Goal: Task Accomplishment & Management: Complete application form

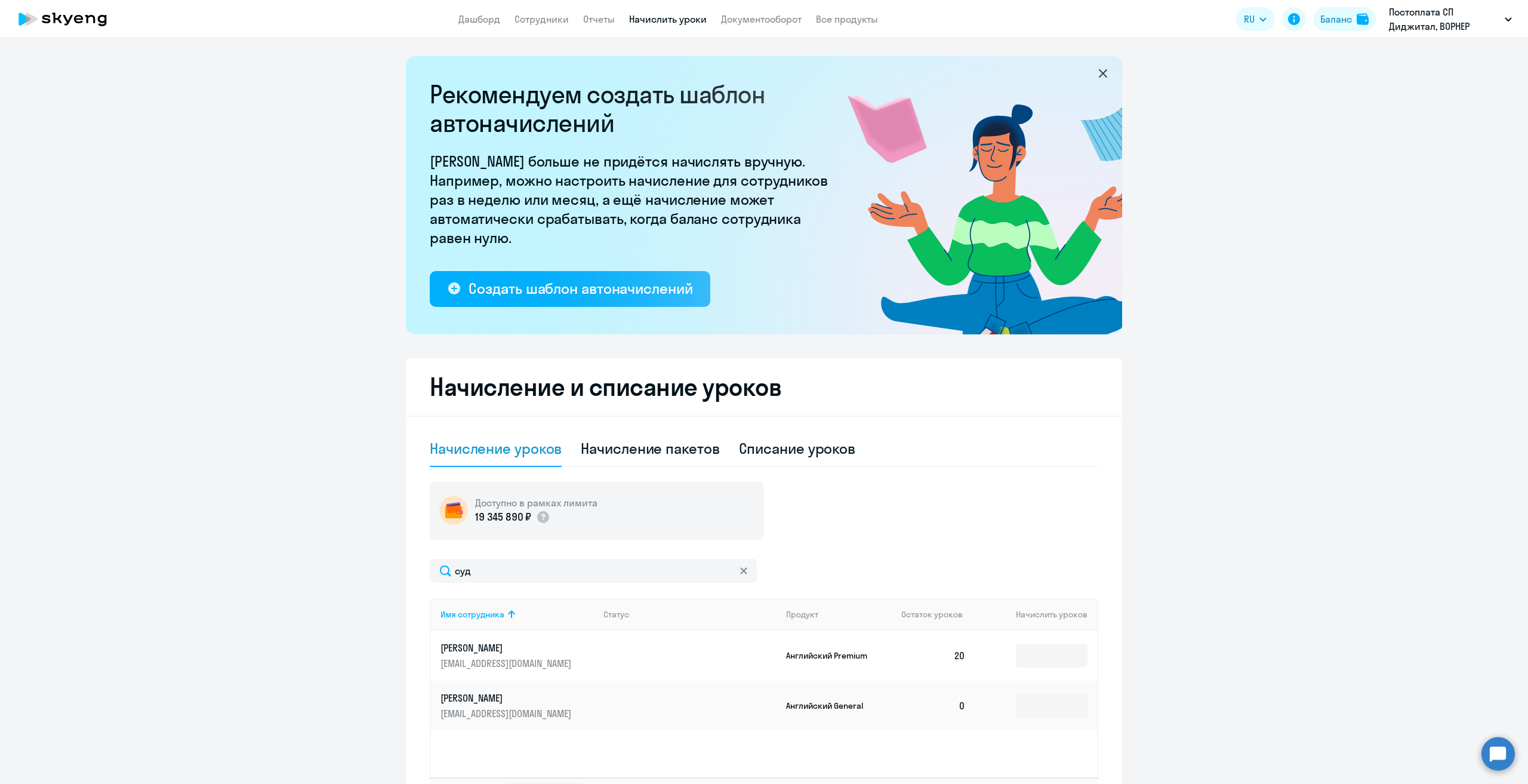
select select "10"
click at [535, 21] on link "Сотрудники" at bounding box center [541, 19] width 55 height 12
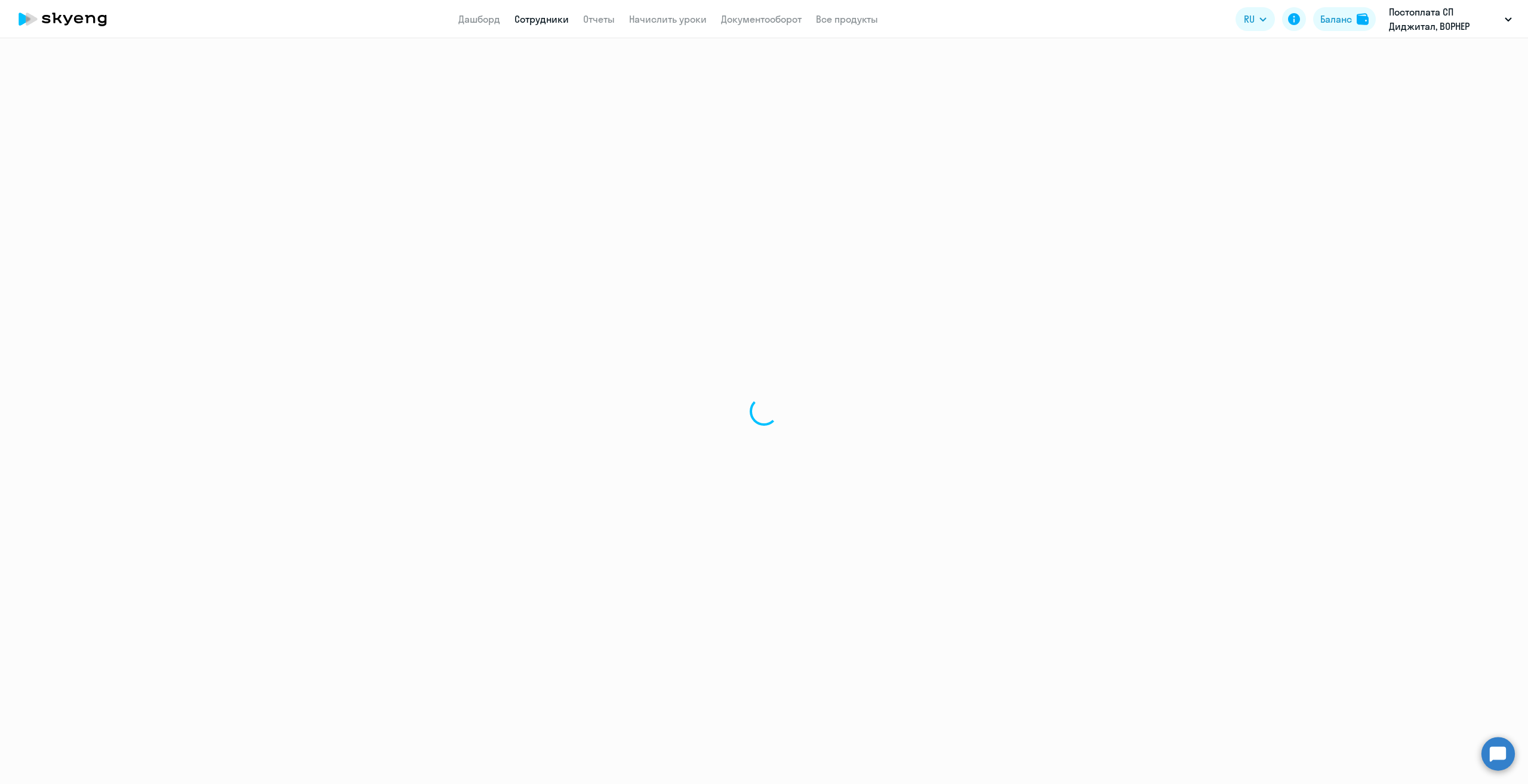
select select "30"
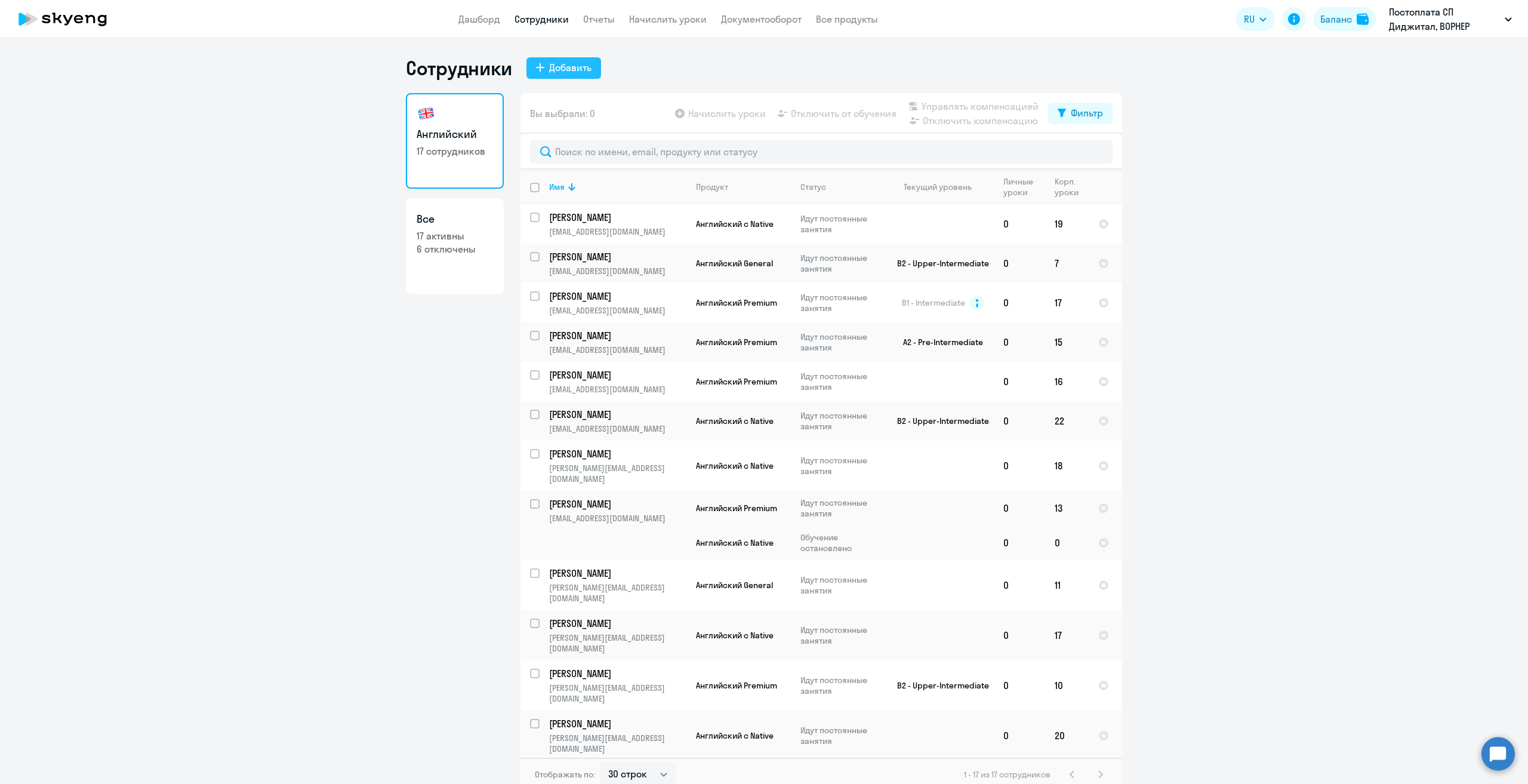
click at [573, 63] on div "Добавить" at bounding box center [570, 68] width 43 height 14
select select "english_adult_not_native_speaker"
select select "3"
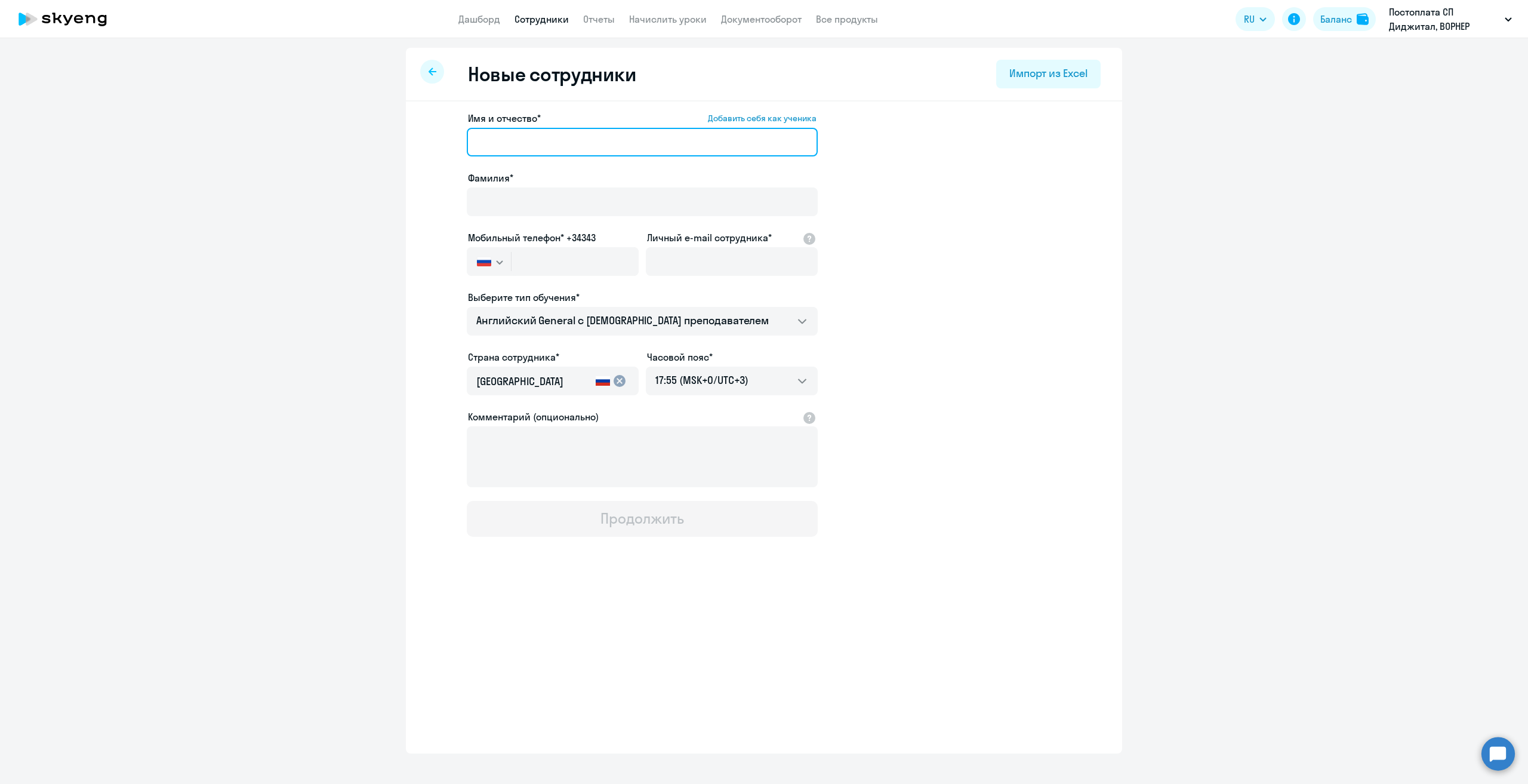
click at [563, 144] on input "Имя и отчество* Добавить себя как ученика" at bounding box center [642, 142] width 351 height 29
type input "[PERSON_NAME]"
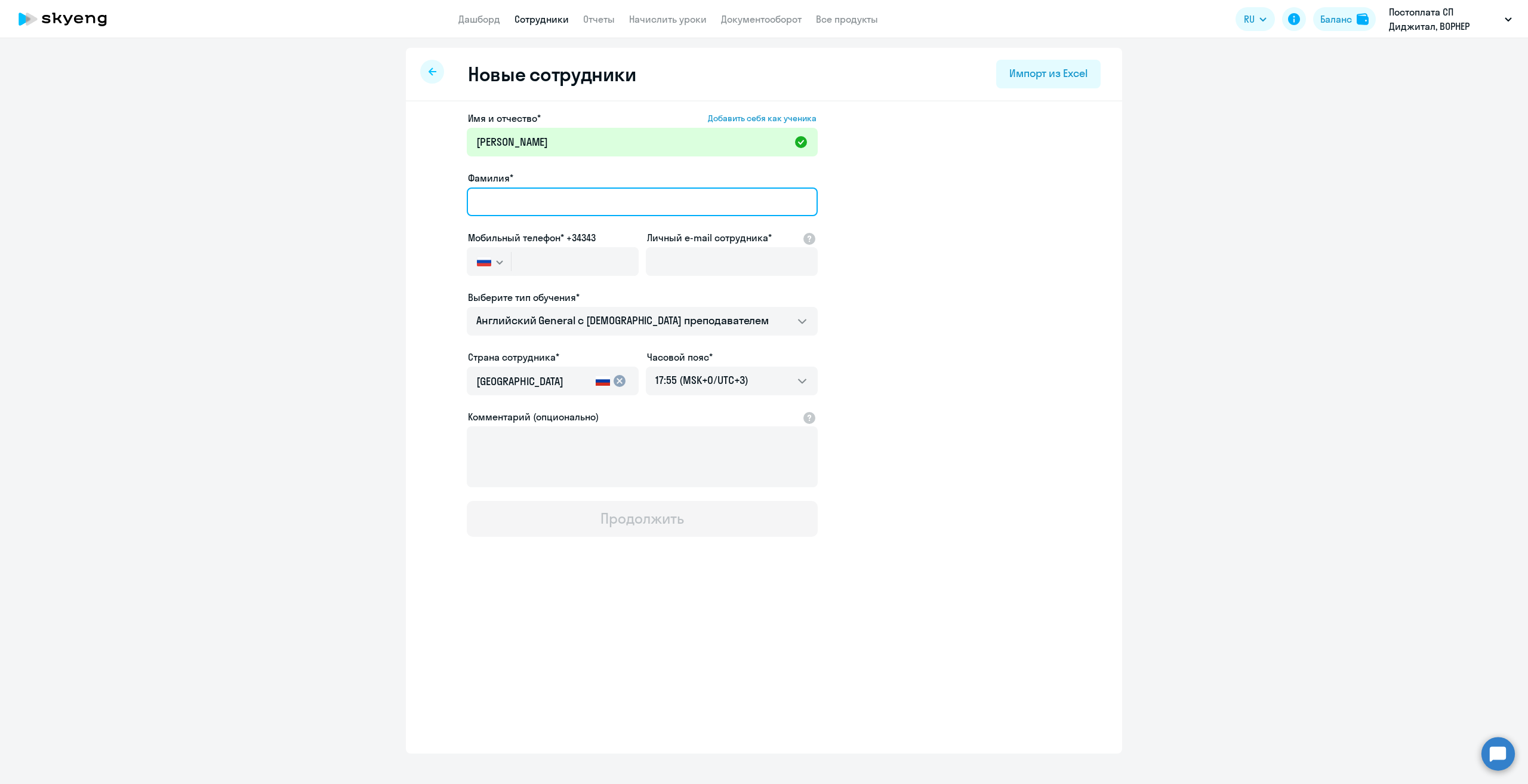
click at [559, 190] on input "Фамилия*" at bounding box center [642, 202] width 351 height 29
type input "т"
type input "[PERSON_NAME]"
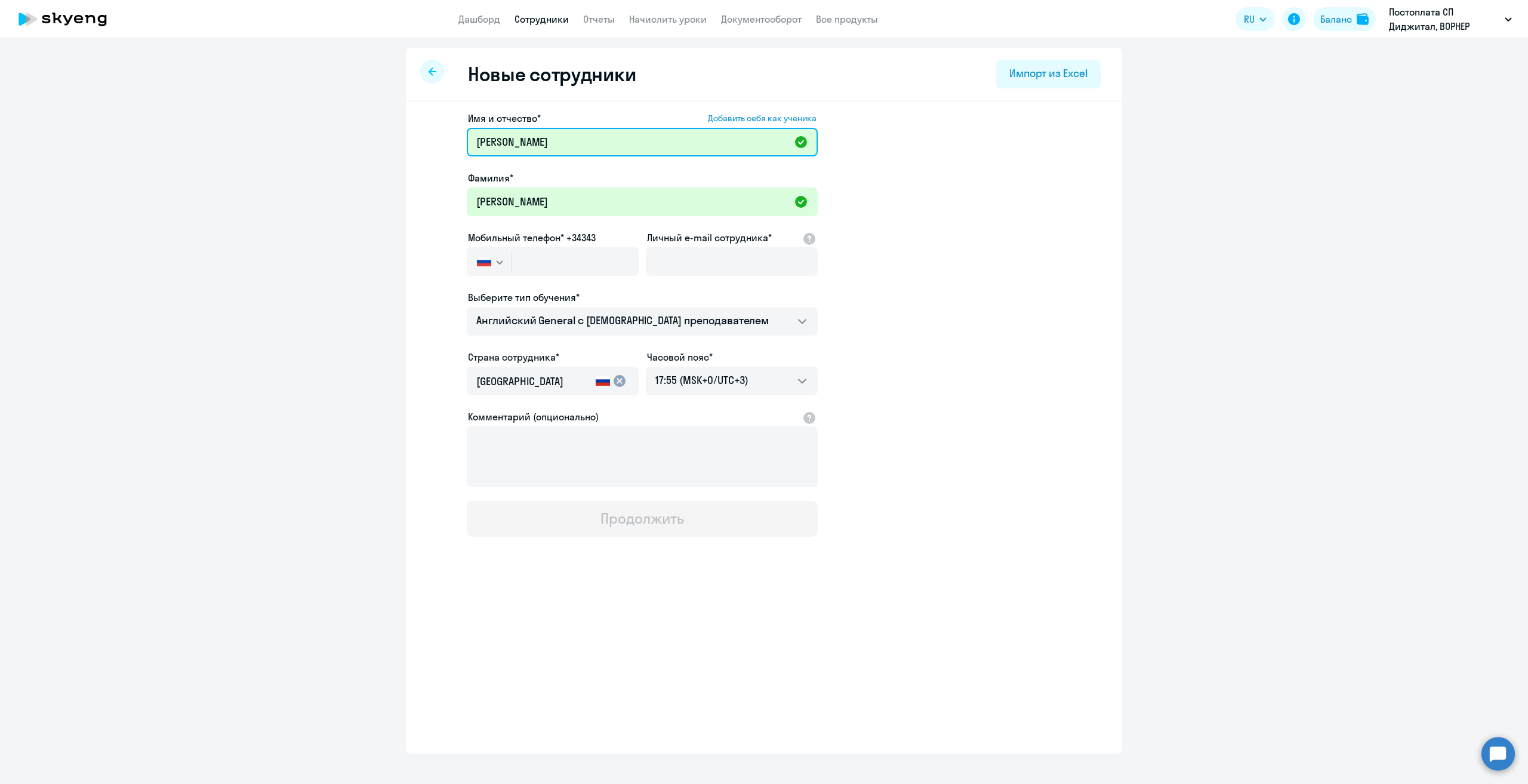
click at [588, 134] on input "[PERSON_NAME]" at bounding box center [642, 142] width 351 height 29
type input "[PERSON_NAME]"
click at [709, 266] on input "Личный e-mail сотрудника*" at bounding box center [731, 262] width 172 height 29
paste input "[PERSON_NAME][EMAIL_ADDRESS][DOMAIN_NAME]"
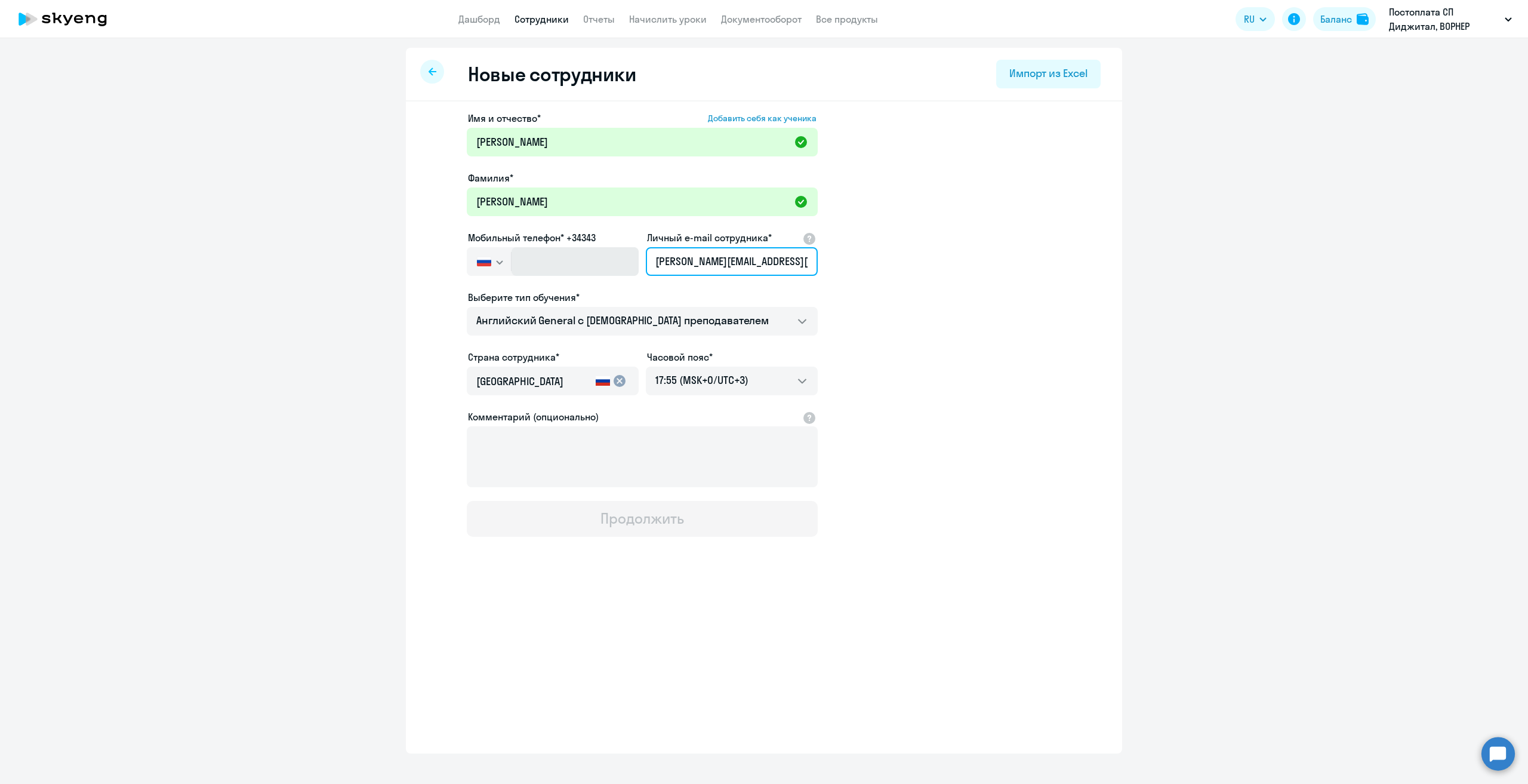
type input "[PERSON_NAME][EMAIL_ADDRESS][DOMAIN_NAME]"
click at [601, 266] on input "text" at bounding box center [575, 262] width 127 height 29
paste input "[PHONE_NUMBER]"
type input "[PHONE_NUMBER]"
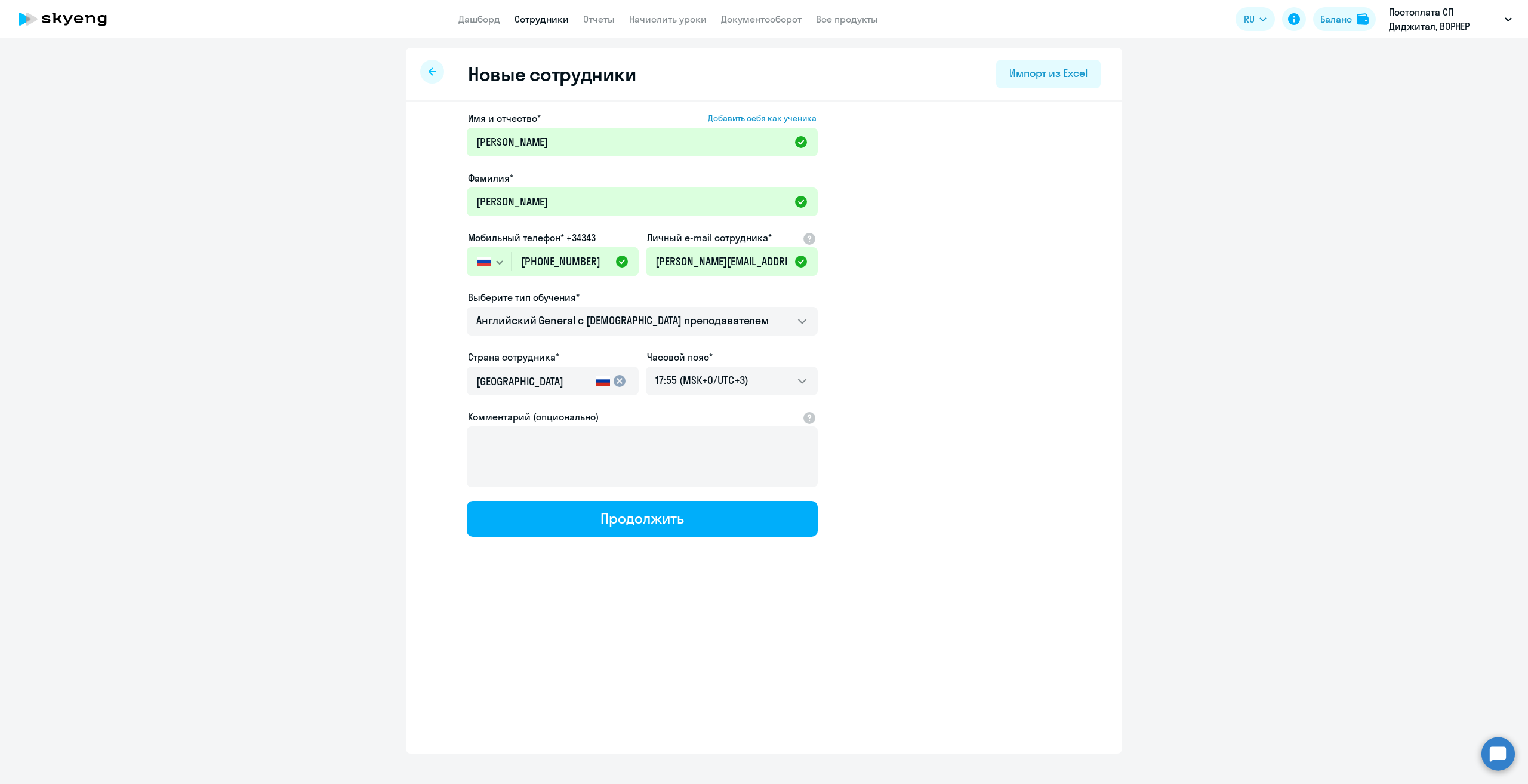
click at [910, 307] on app-new-student-form "Имя и отчество* Добавить себя как ученика [PERSON_NAME]* [PERSON_NAME] Мобильны…" at bounding box center [764, 323] width 678 height 426
click at [580, 318] on select "Английский General с [DEMOGRAPHIC_DATA] преподавателем Английский General с [DE…" at bounding box center [642, 321] width 351 height 29
select select "english_adult_native_speaker"
click at [467, 307] on select "Английский General с [DEMOGRAPHIC_DATA] преподавателем Английский General с [DE…" at bounding box center [642, 321] width 351 height 29
click at [911, 374] on app-new-student-form "Имя и отчество* Добавить себя как ученика [PERSON_NAME]* [PERSON_NAME] Мобильны…" at bounding box center [764, 323] width 678 height 426
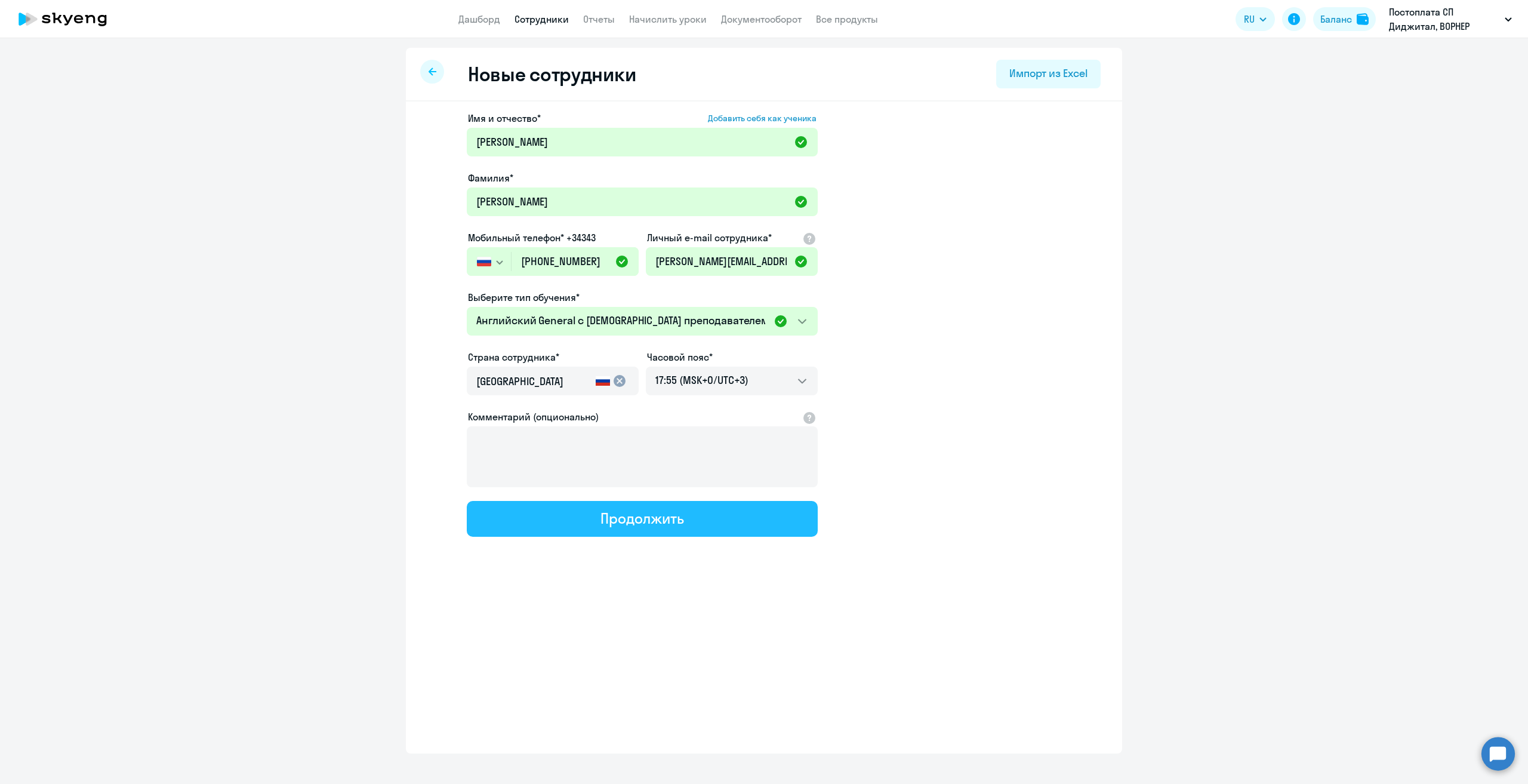
click at [592, 516] on button "Продолжить" at bounding box center [642, 519] width 351 height 36
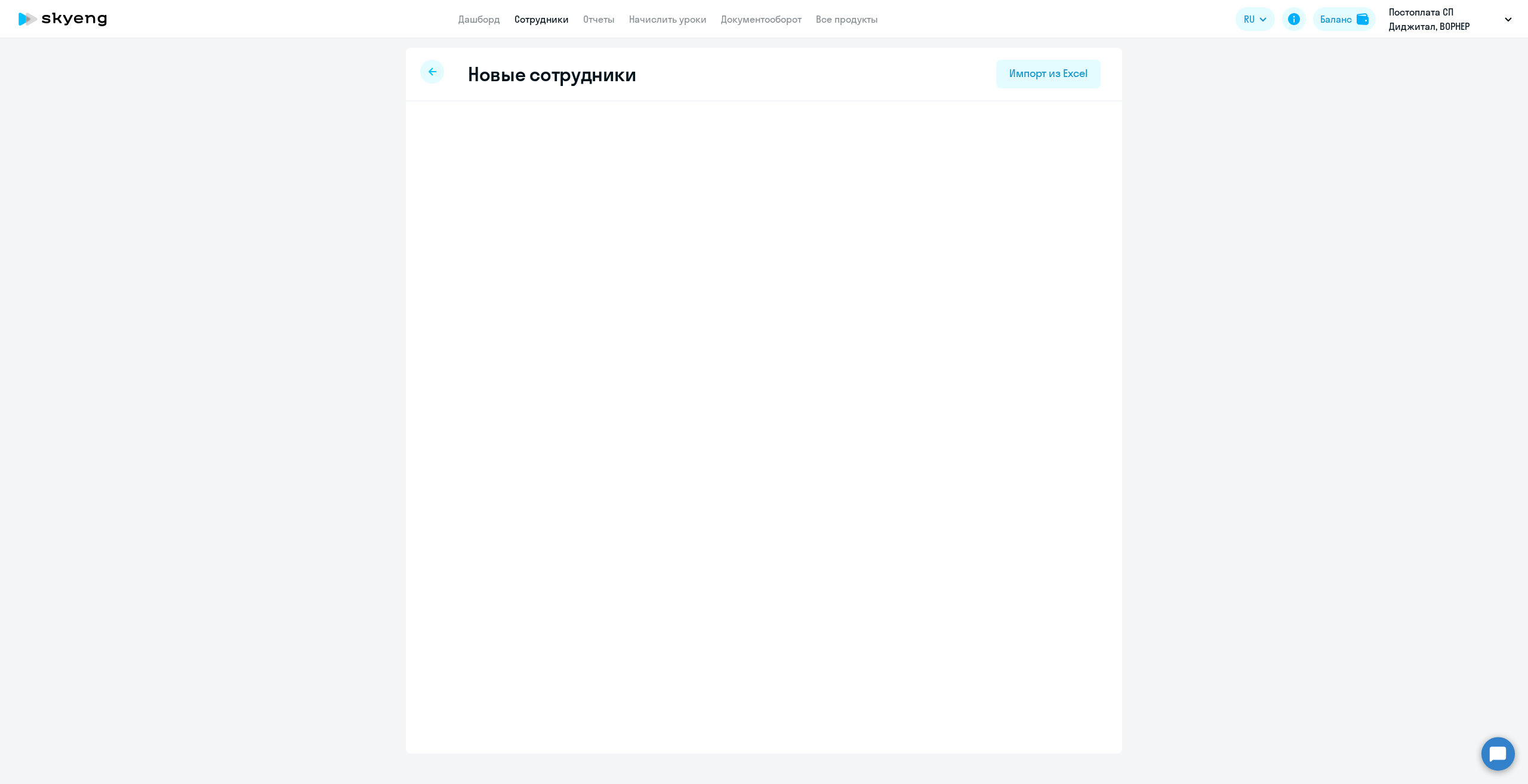
select select "english_adult_native_speaker"
select select "3"
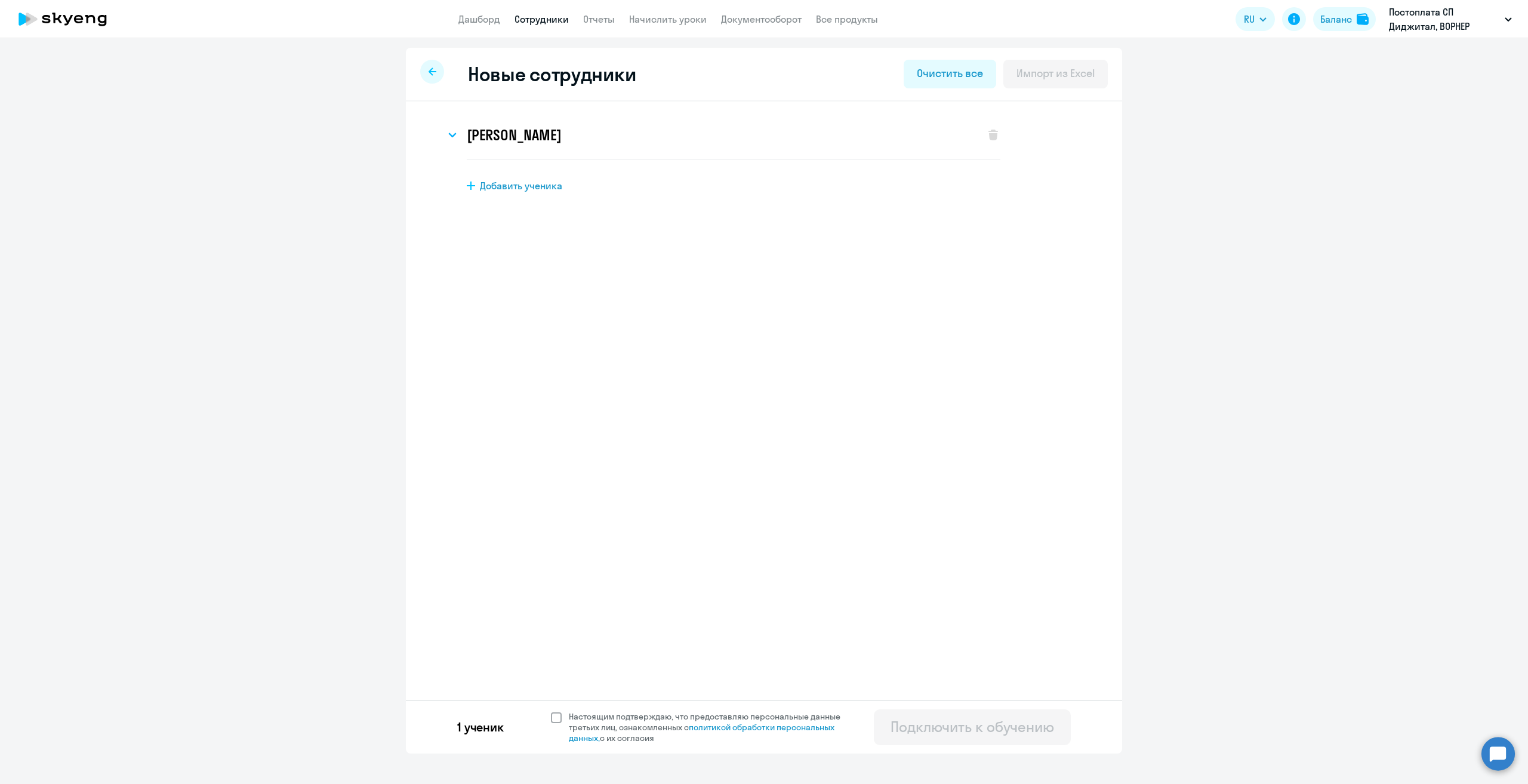
click at [556, 718] on span at bounding box center [556, 718] width 11 height 11
click at [551, 711] on input "Настоящим подтверждаю, что предоставляю персональные данные третьих лиц, ознако…" at bounding box center [550, 710] width 1 height 1
checkbox input "true"
click at [941, 724] on div "Подключить к обучению" at bounding box center [972, 727] width 164 height 19
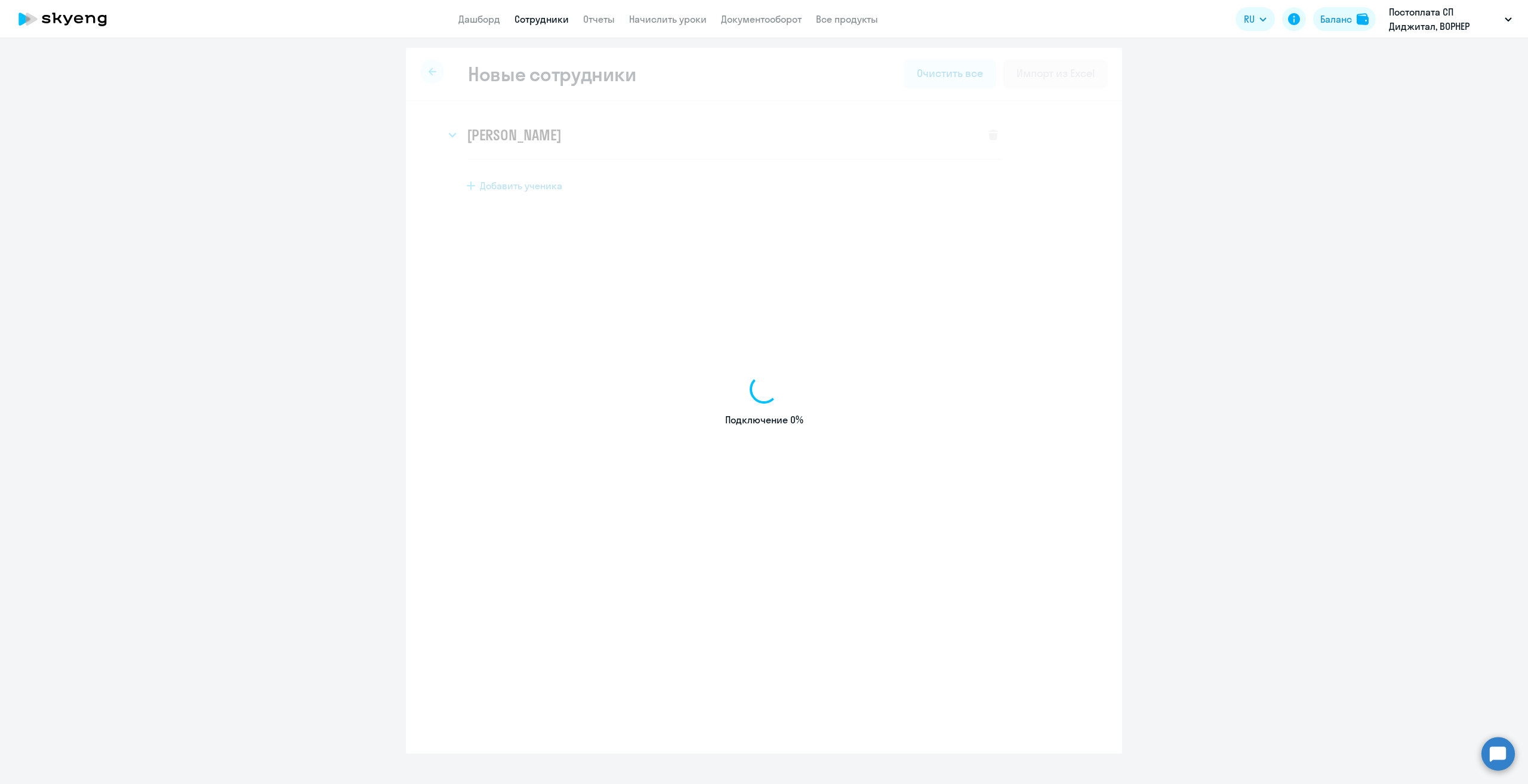
select select "english_adult_not_native_speaker"
select select "3"
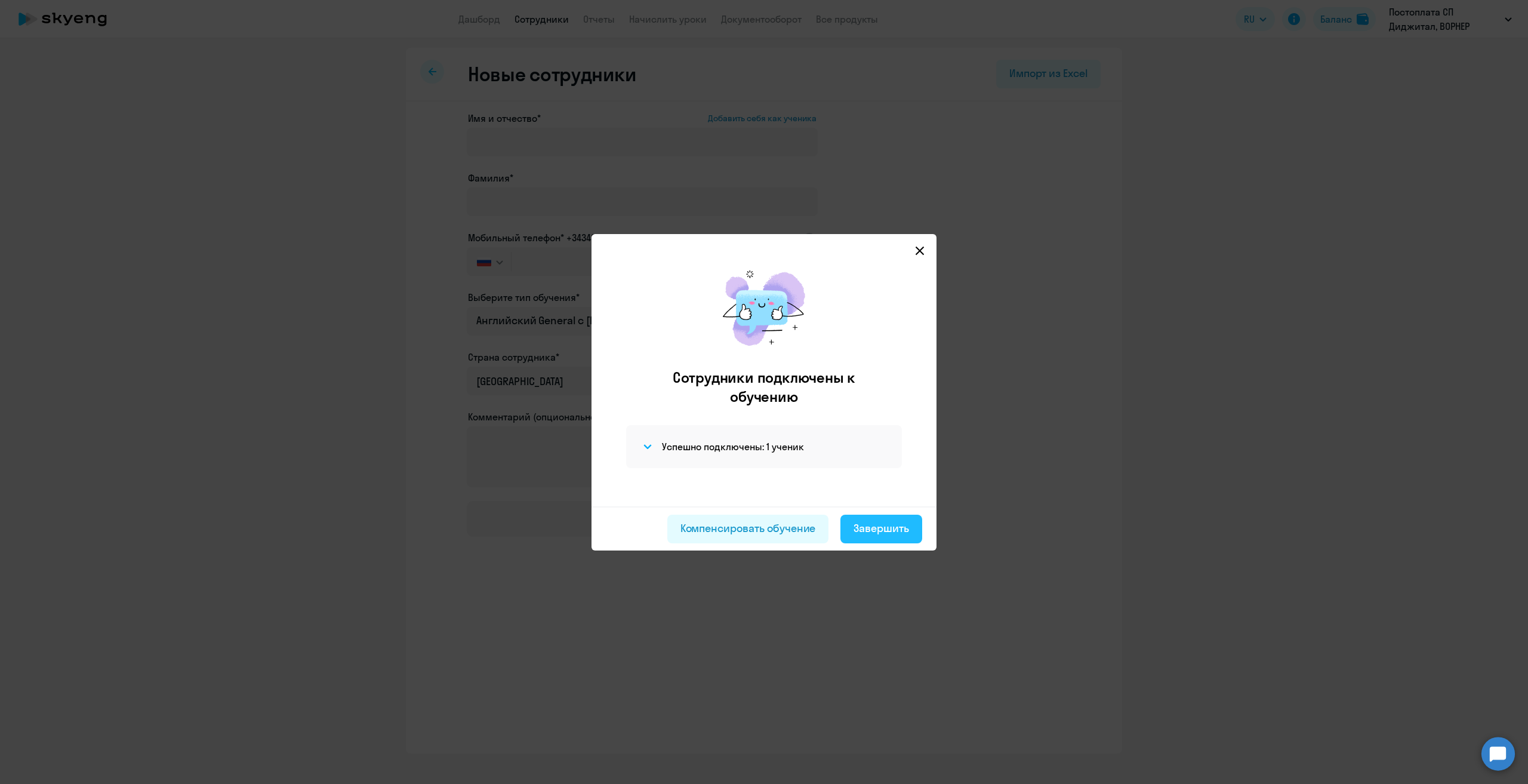
click at [885, 528] on div "Завершить" at bounding box center [881, 528] width 56 height 16
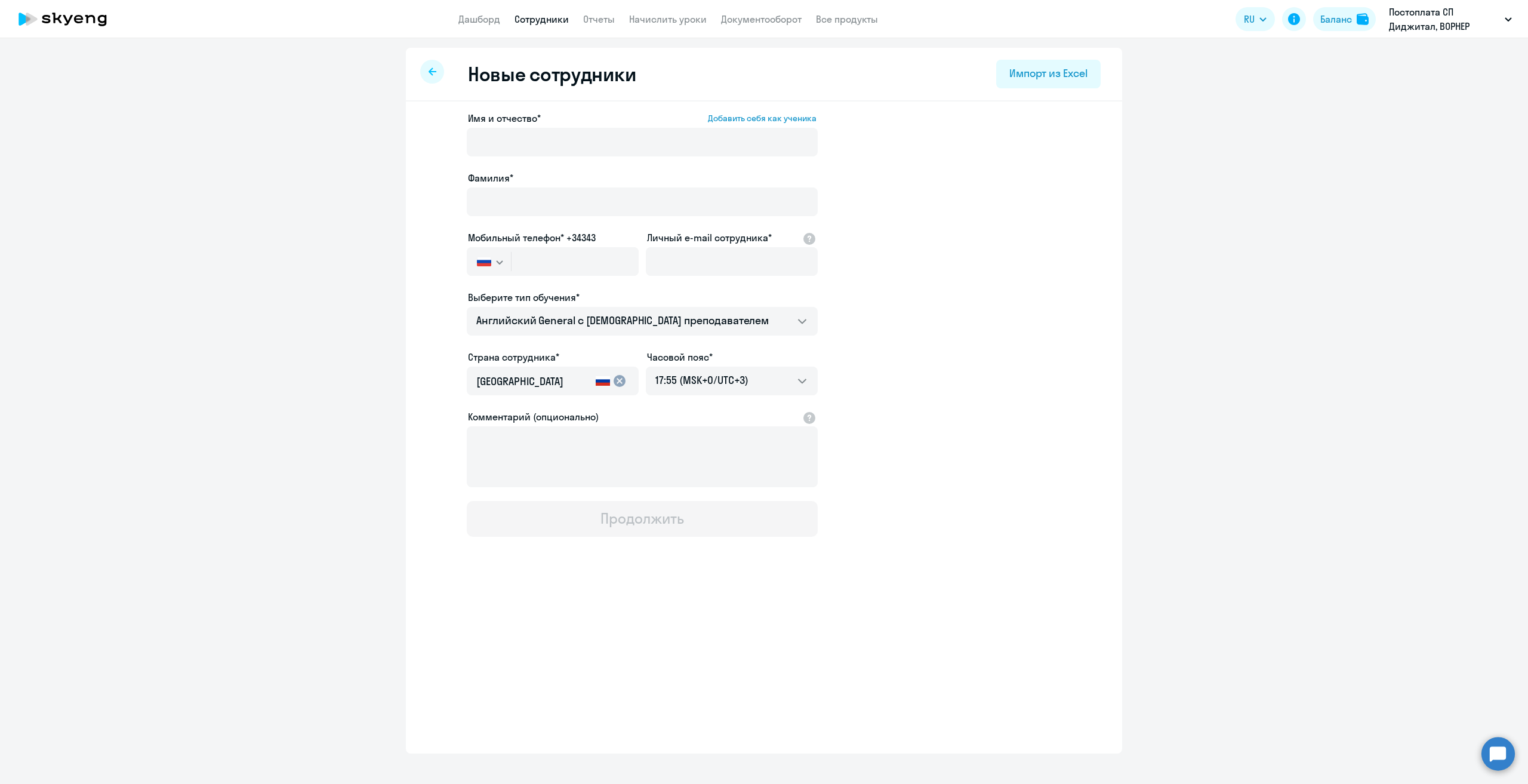
select select "30"
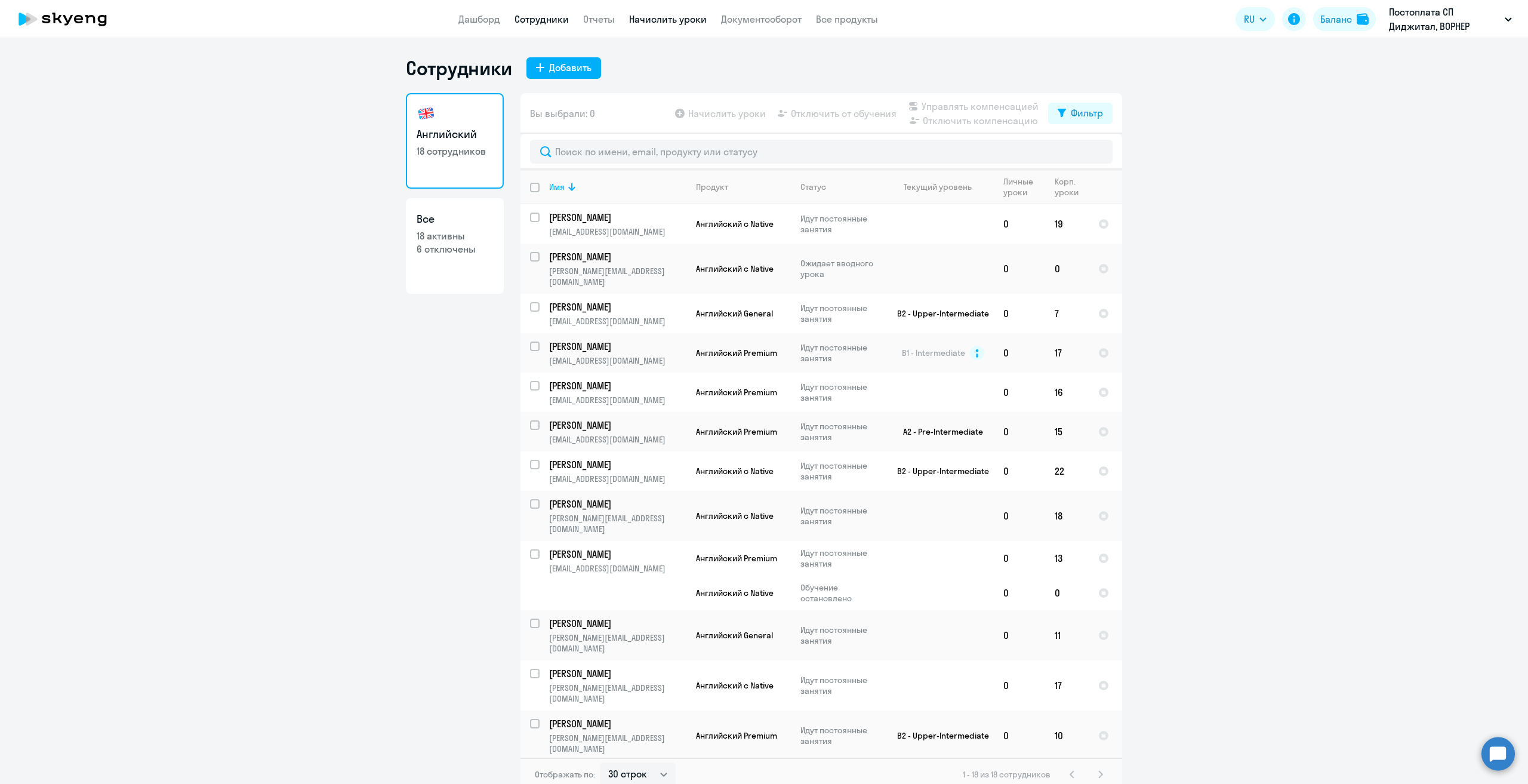
click at [666, 22] on link "Начислить уроки" at bounding box center [668, 19] width 78 height 12
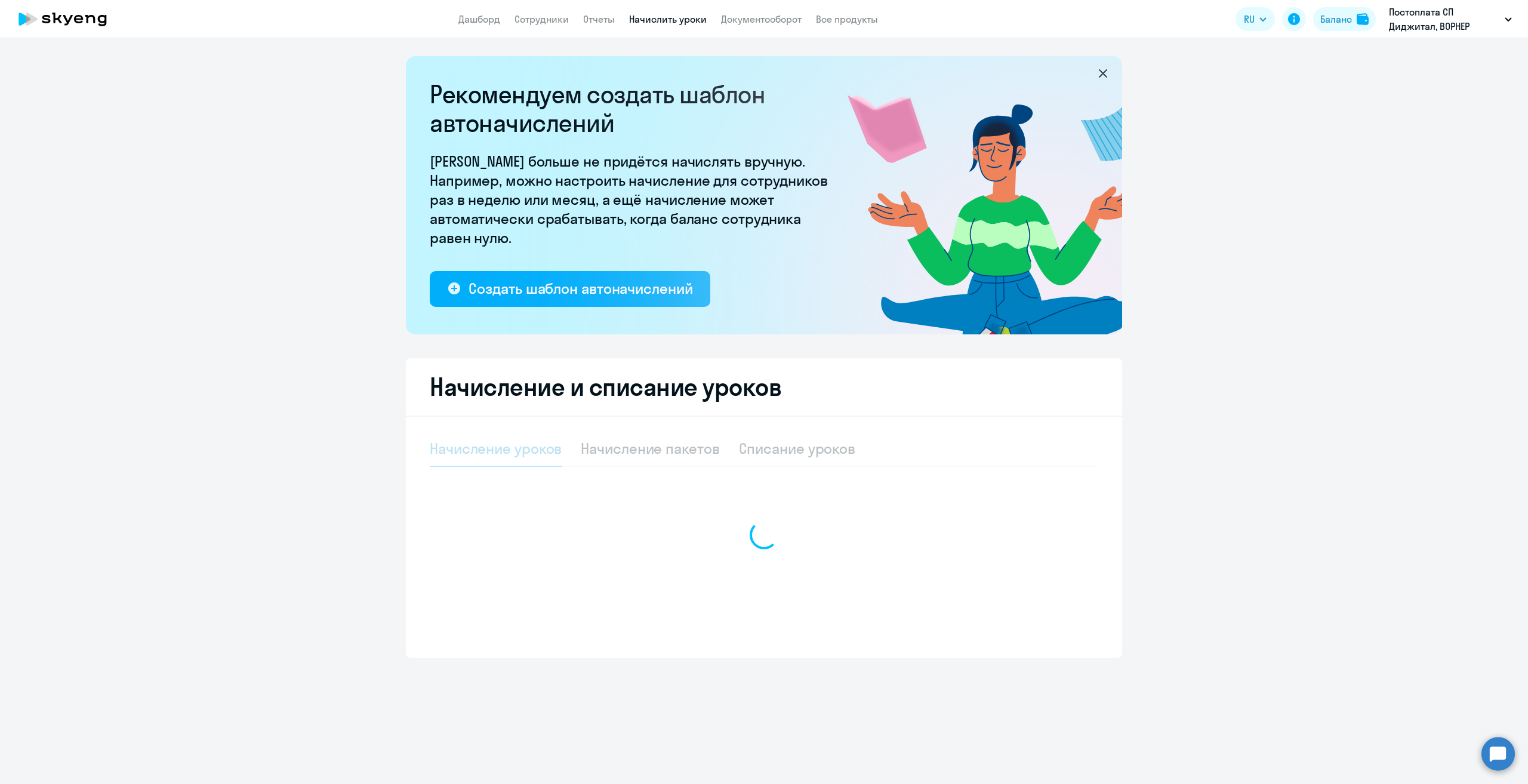
select select "10"
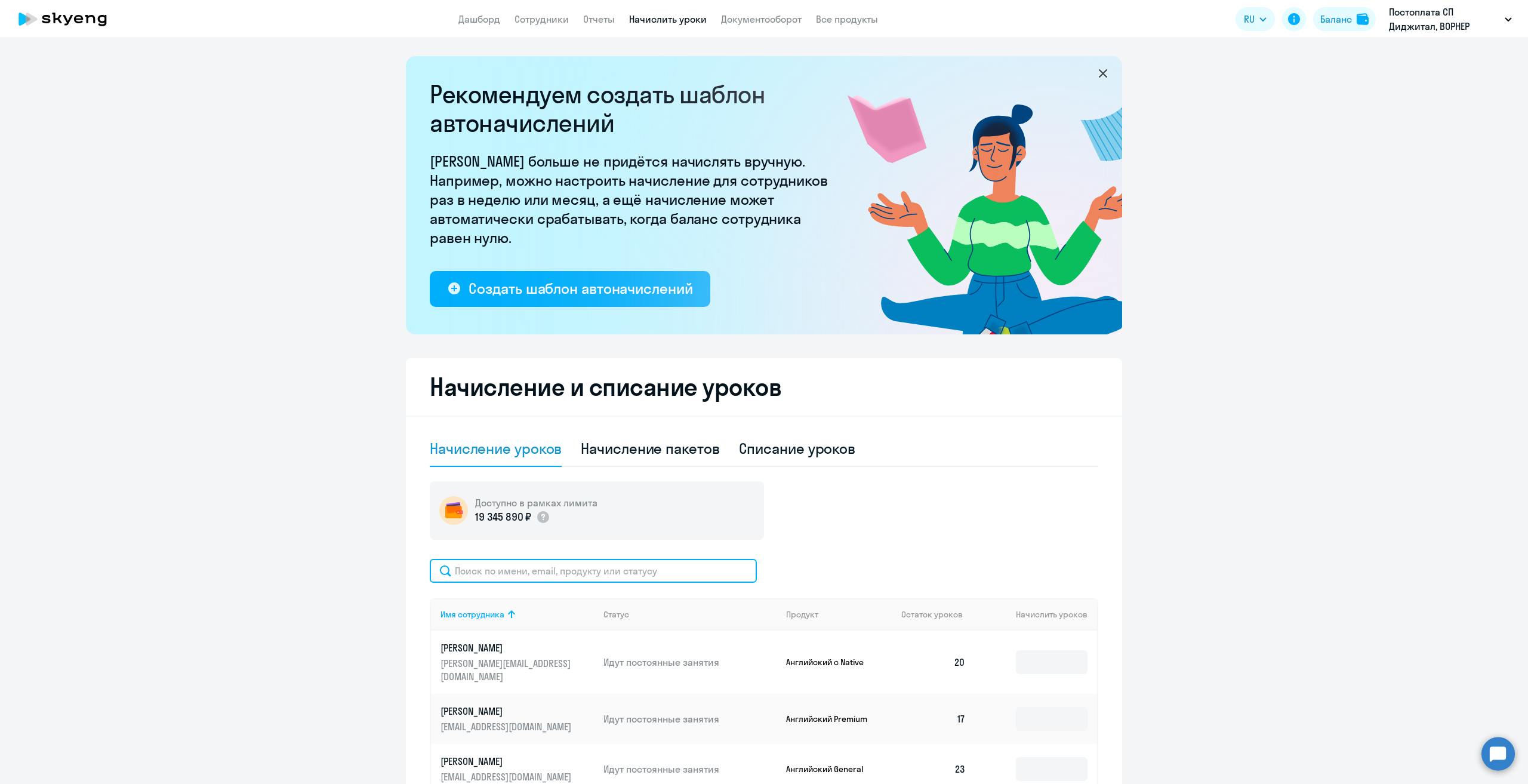
click at [535, 569] on input "text" at bounding box center [594, 571] width 327 height 24
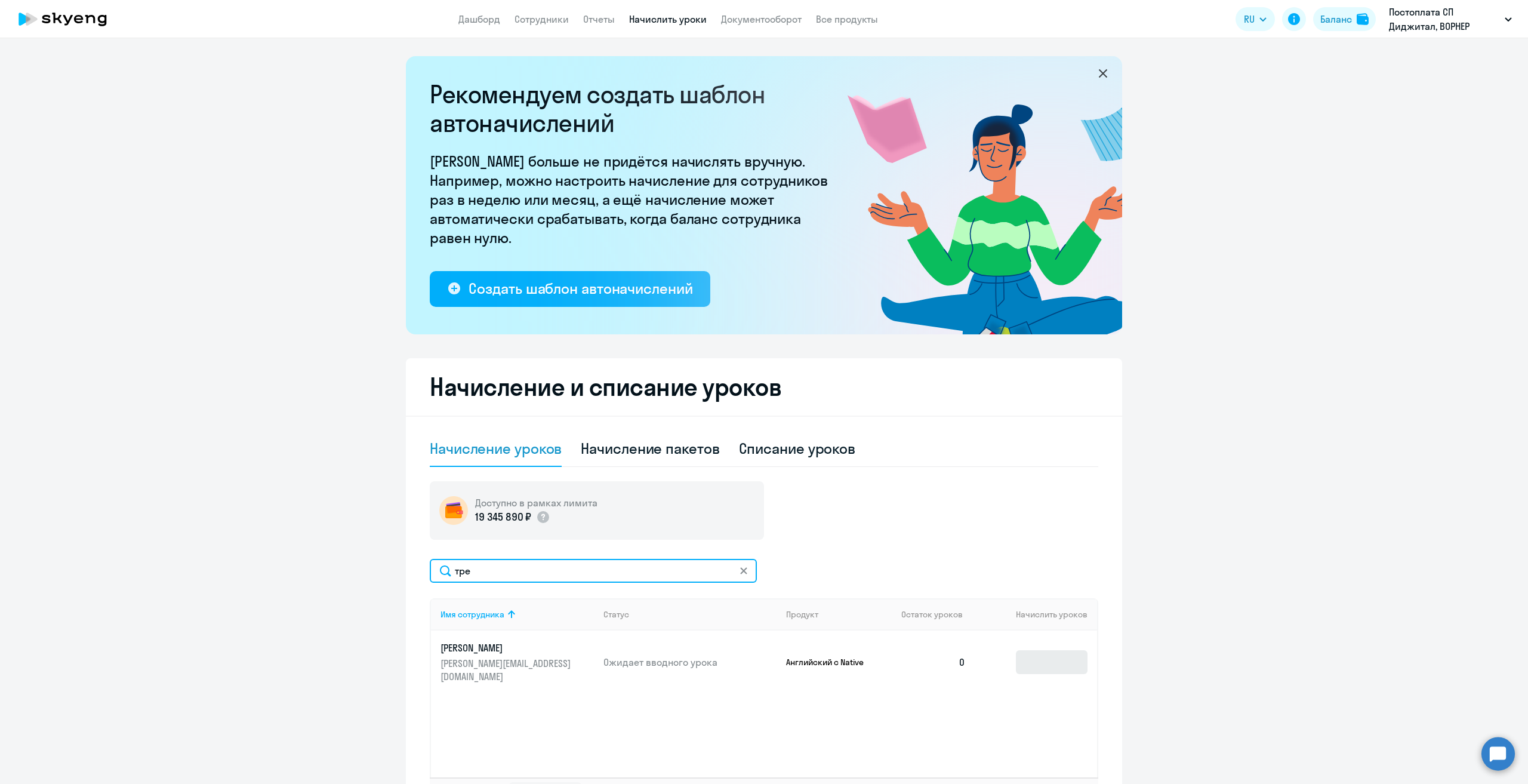
type input "тре"
click at [1063, 650] on input at bounding box center [1052, 662] width 72 height 24
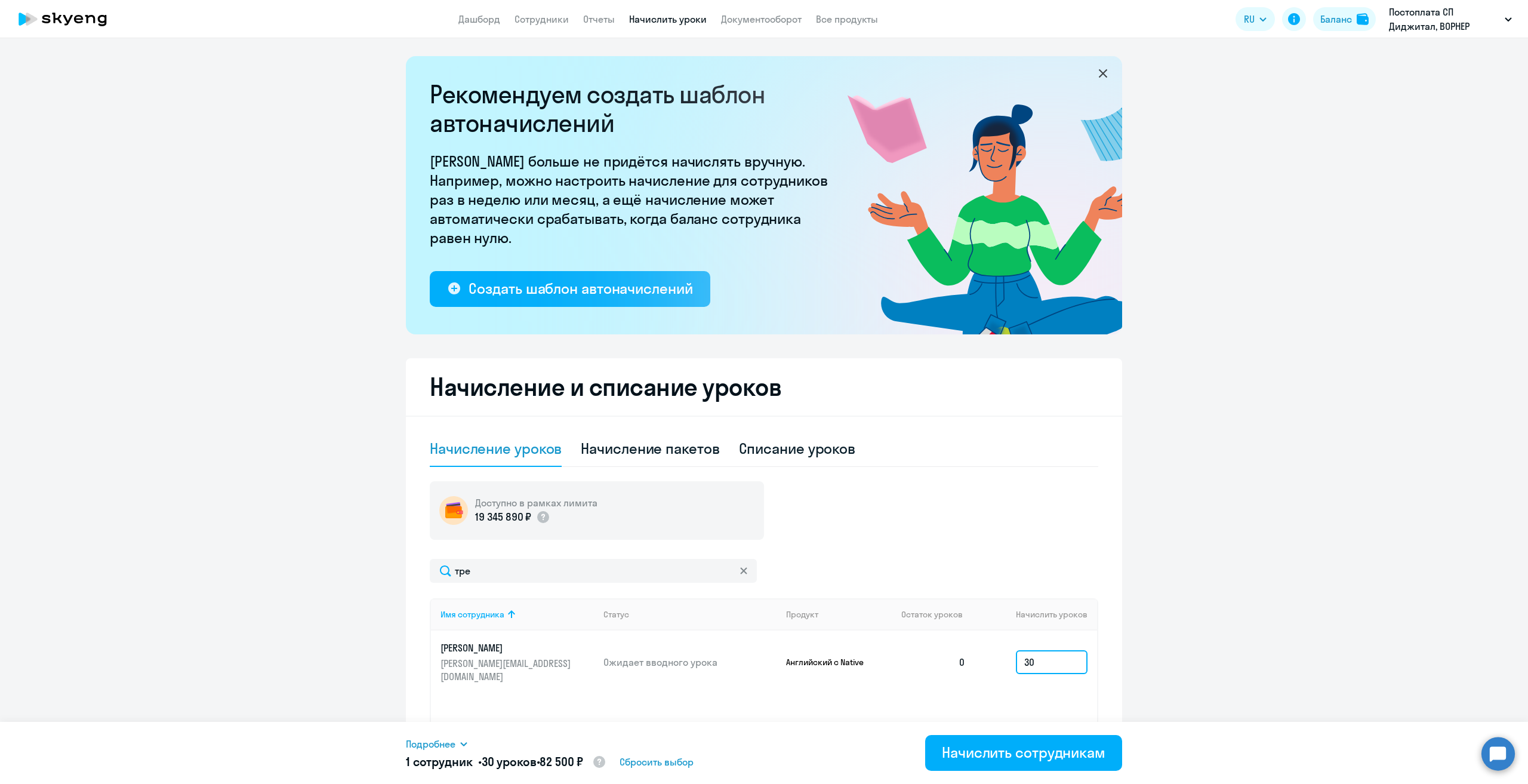
type input "3"
type input "20"
click at [995, 748] on div "Начислить сотрудникам" at bounding box center [1024, 752] width 164 height 19
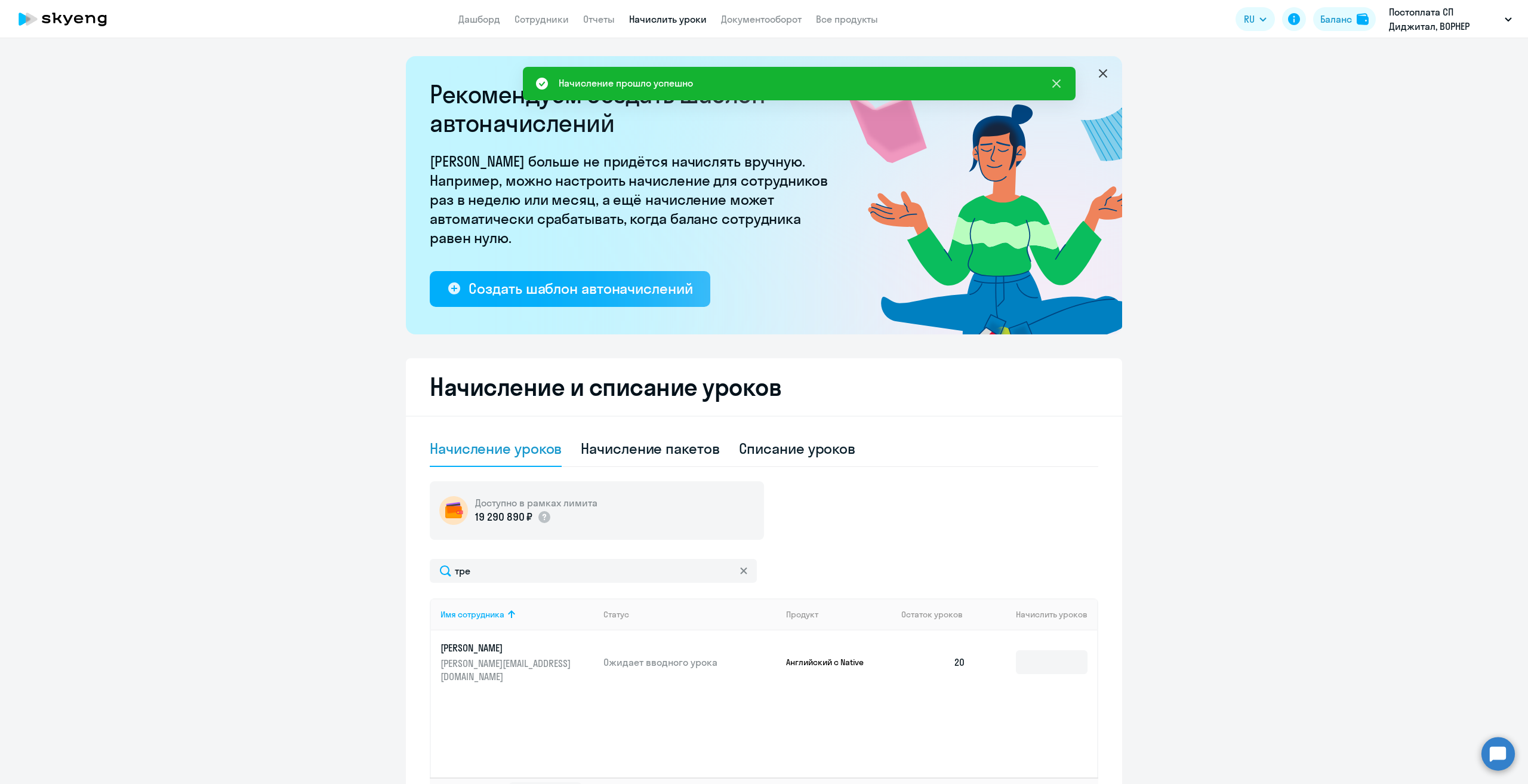
click at [1060, 78] on icon at bounding box center [1057, 84] width 14 height 14
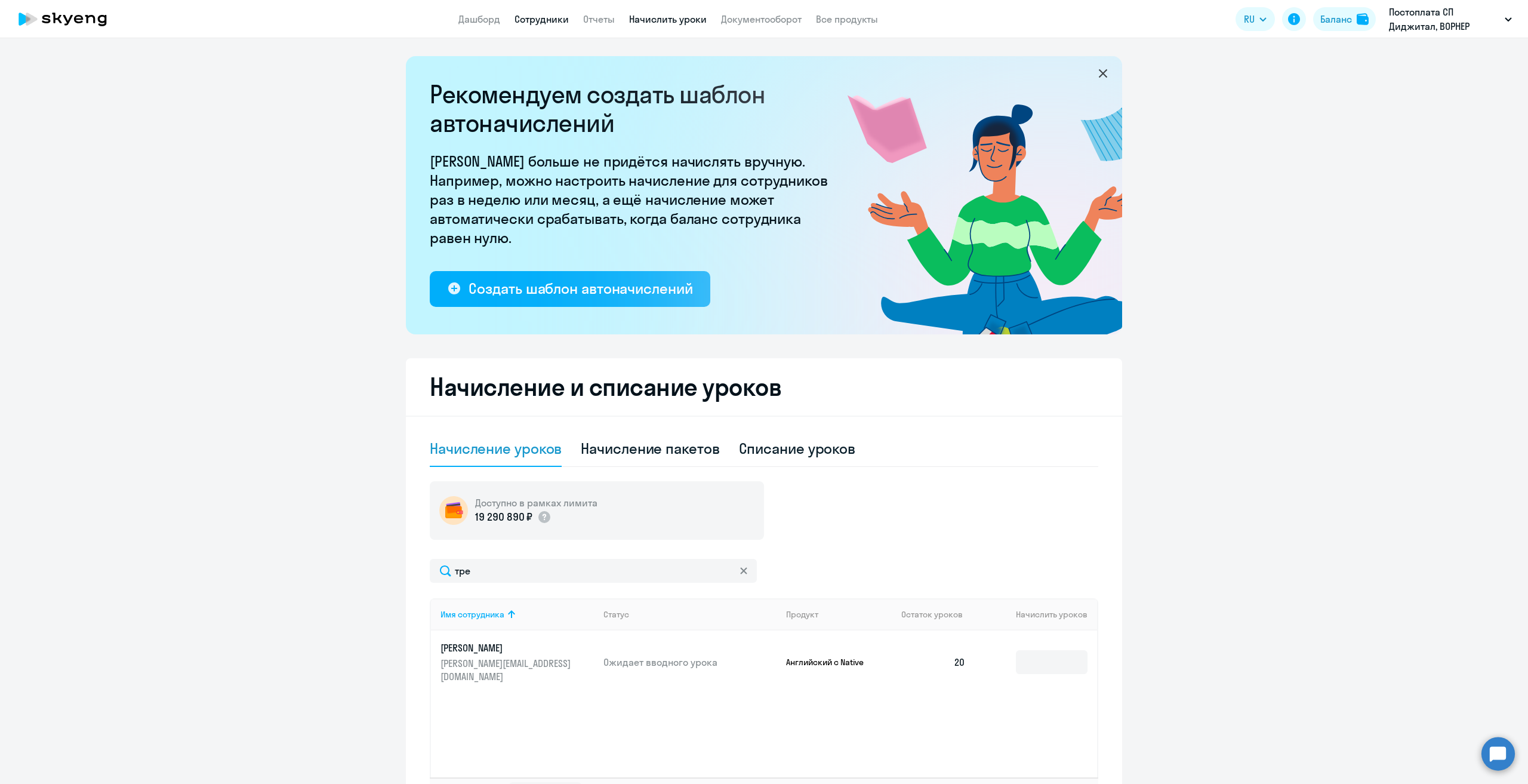
click at [542, 23] on link "Сотрудники" at bounding box center [541, 19] width 55 height 12
select select "30"
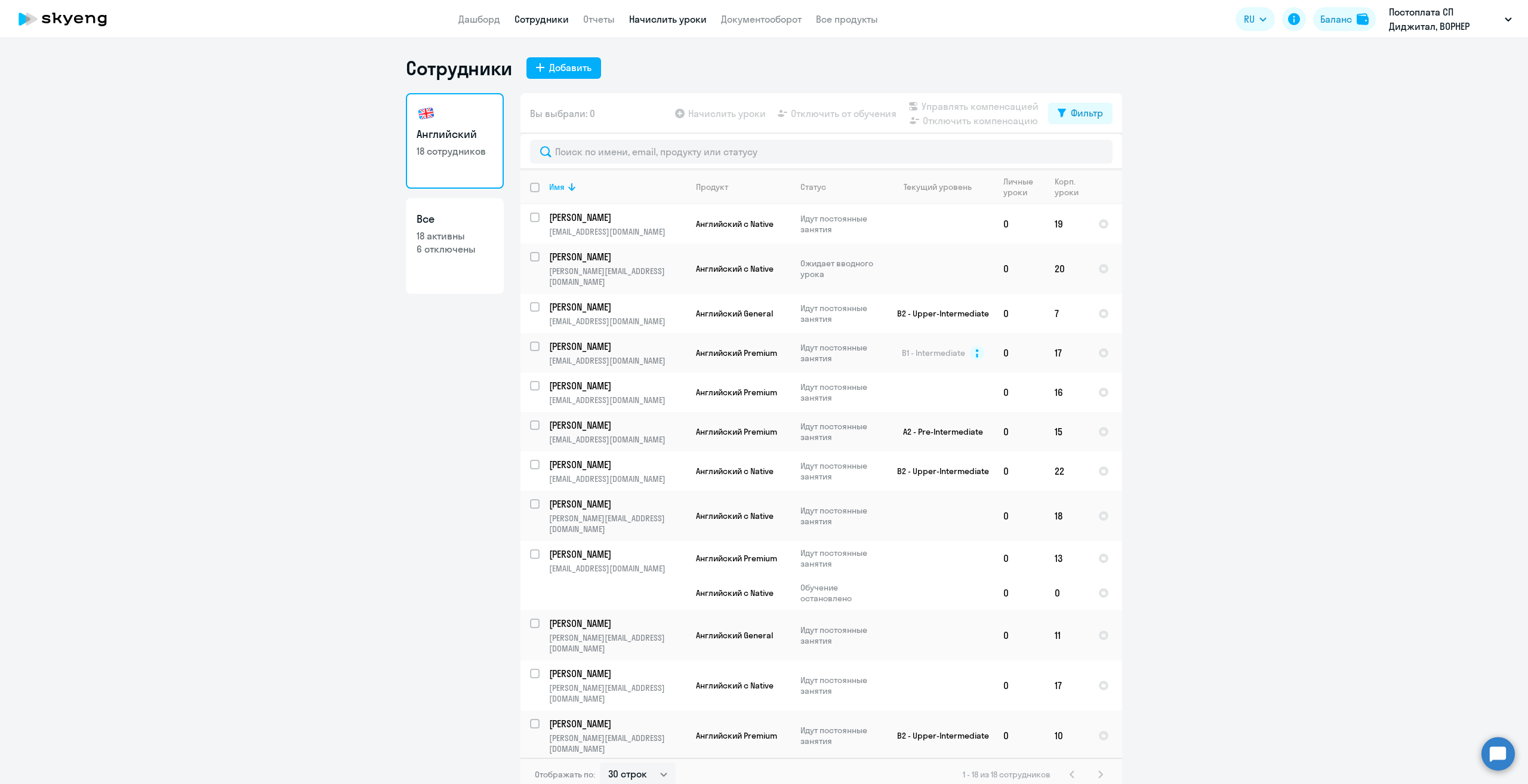
click at [659, 16] on link "Начислить уроки" at bounding box center [668, 19] width 78 height 12
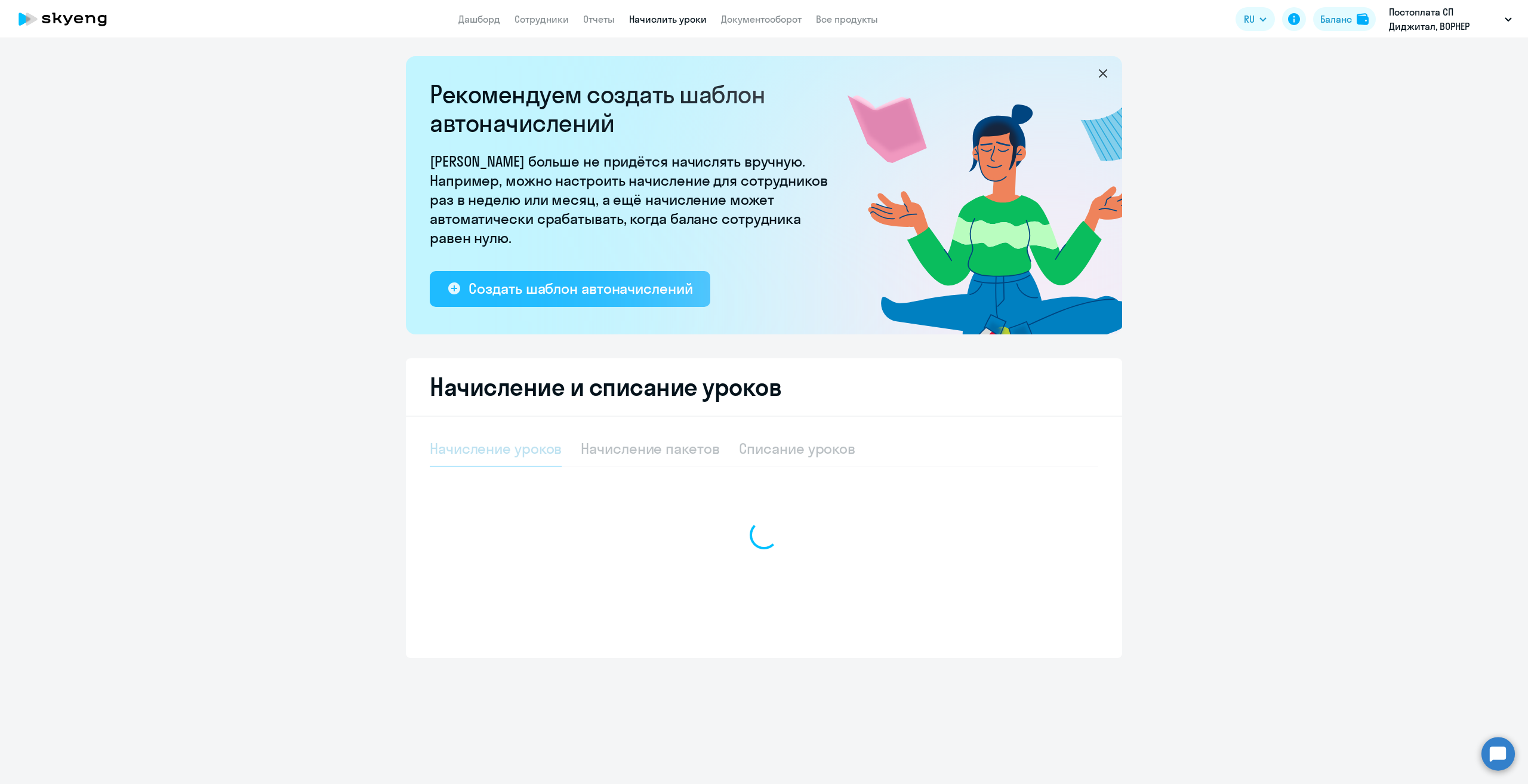
select select "10"
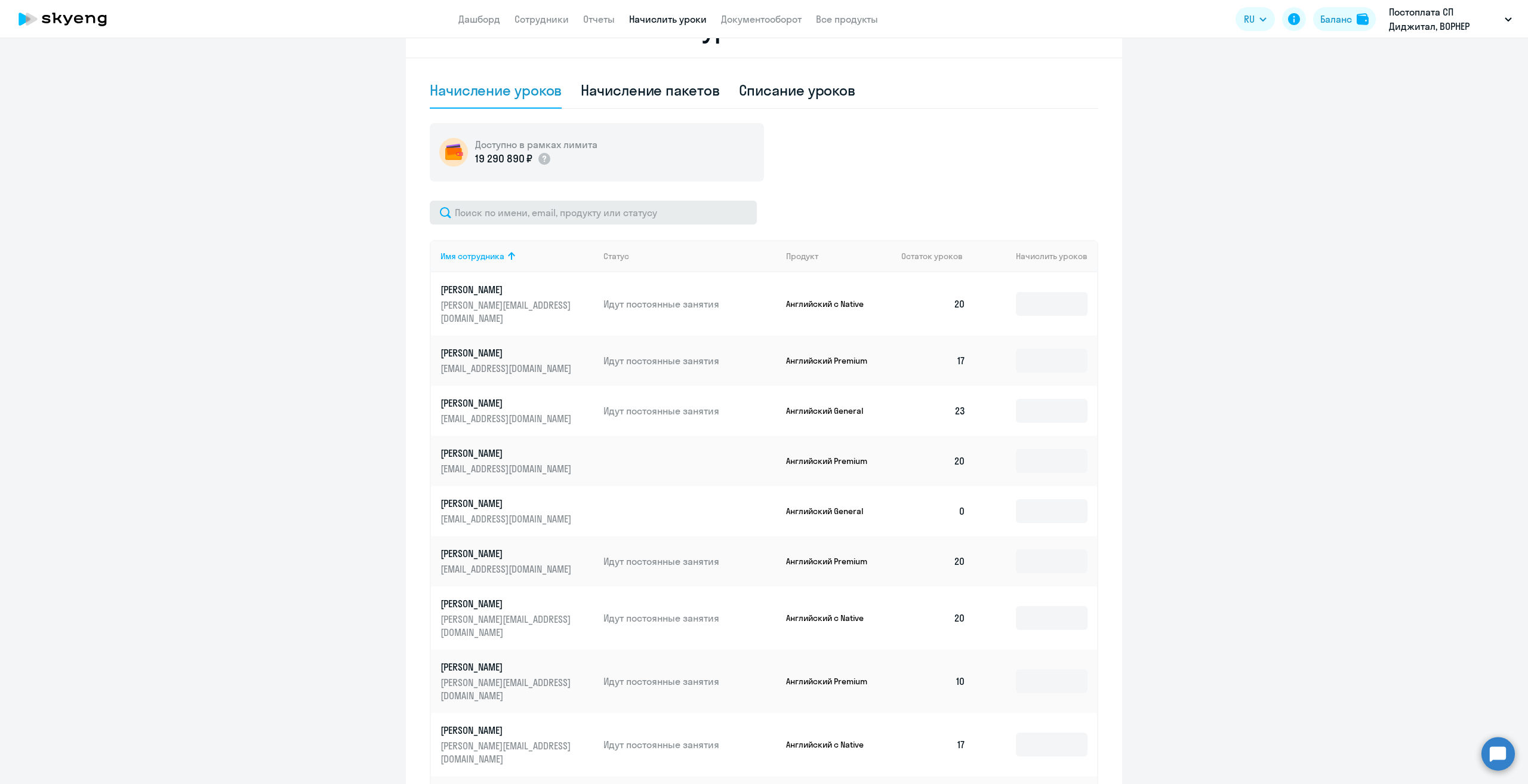
scroll to position [458, 0]
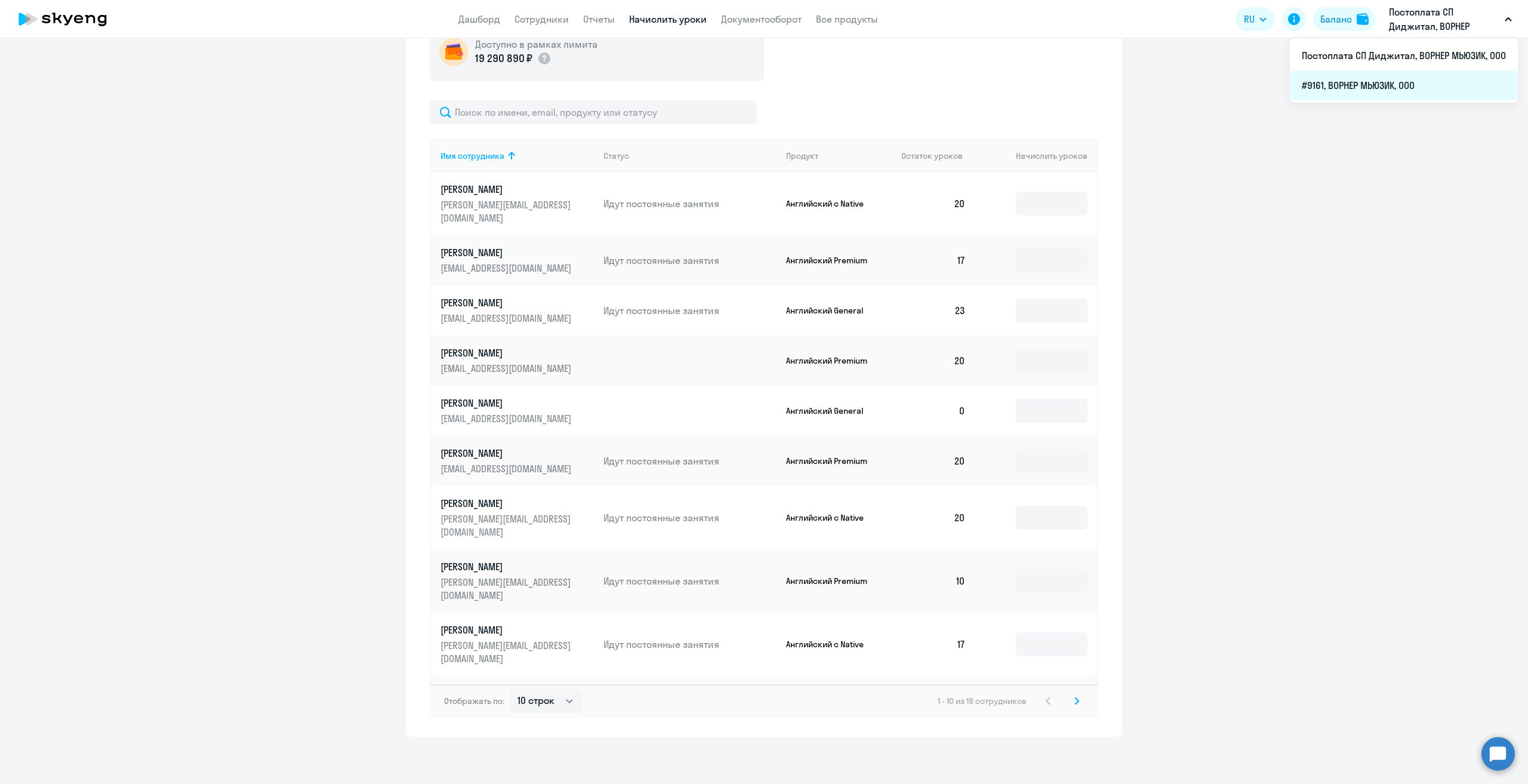
click at [1379, 82] on li "#9161, ВОРНЕР МЬЮЗИК, ООО" at bounding box center [1404, 86] width 228 height 30
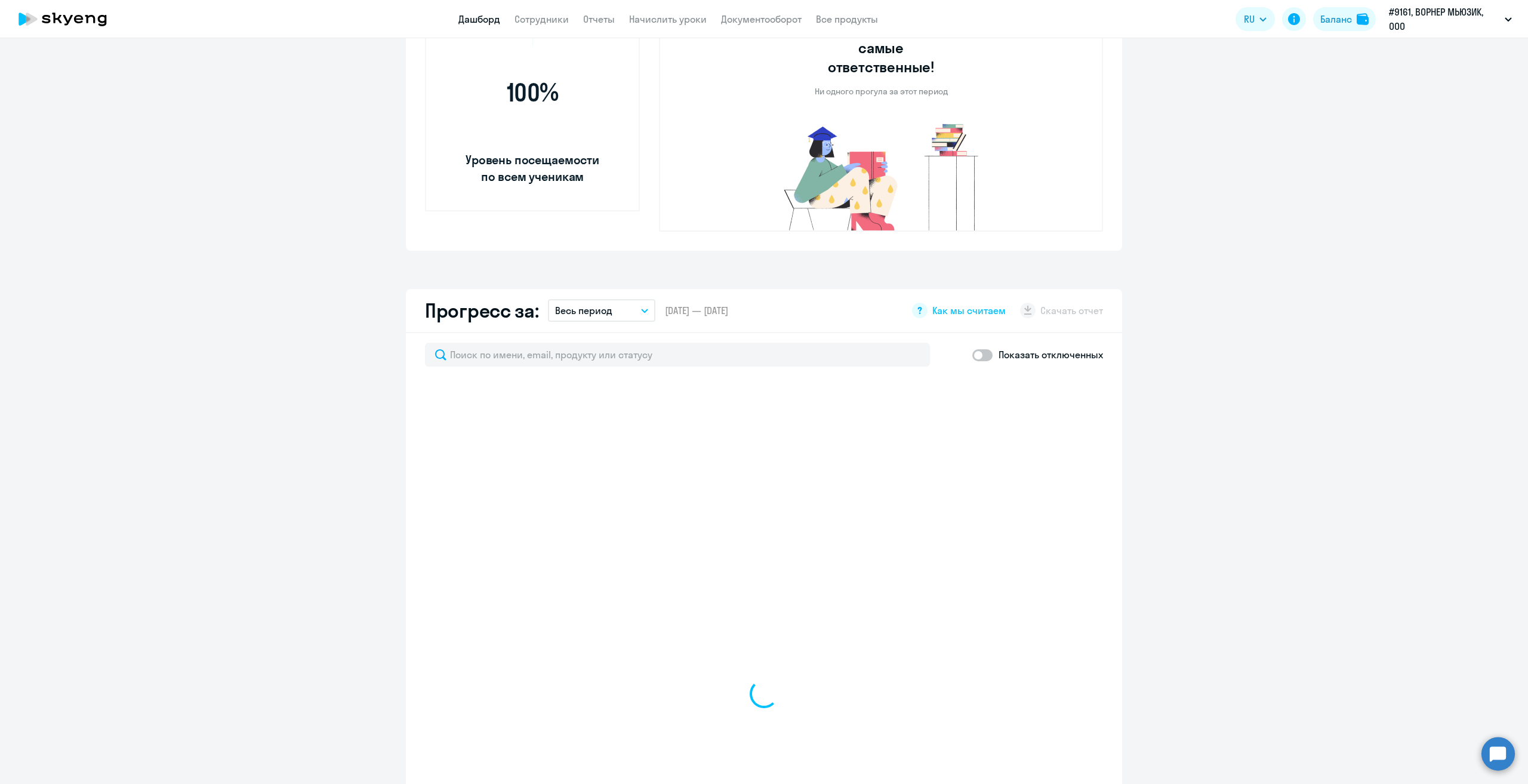
scroll to position [566, 0]
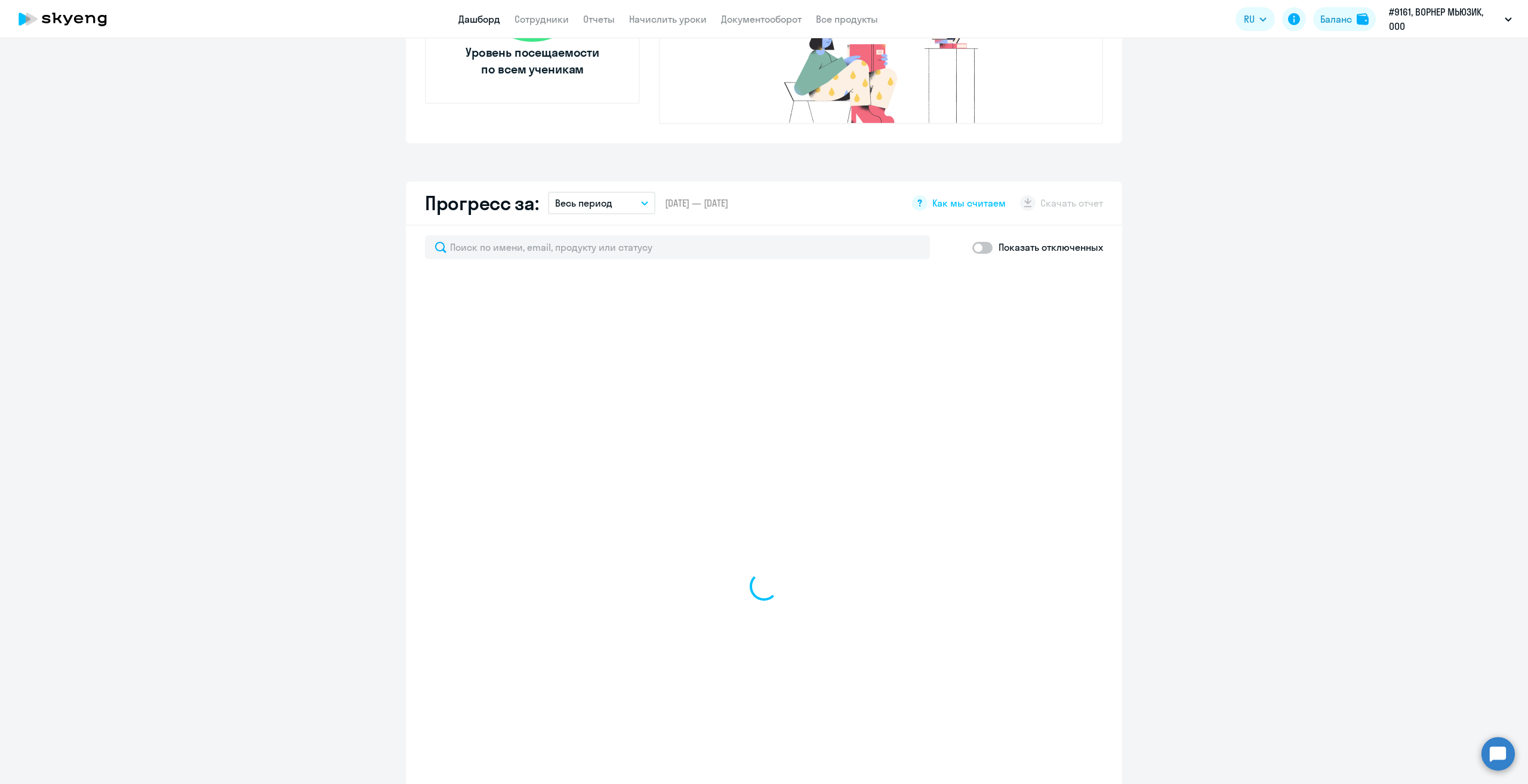
select select "30"
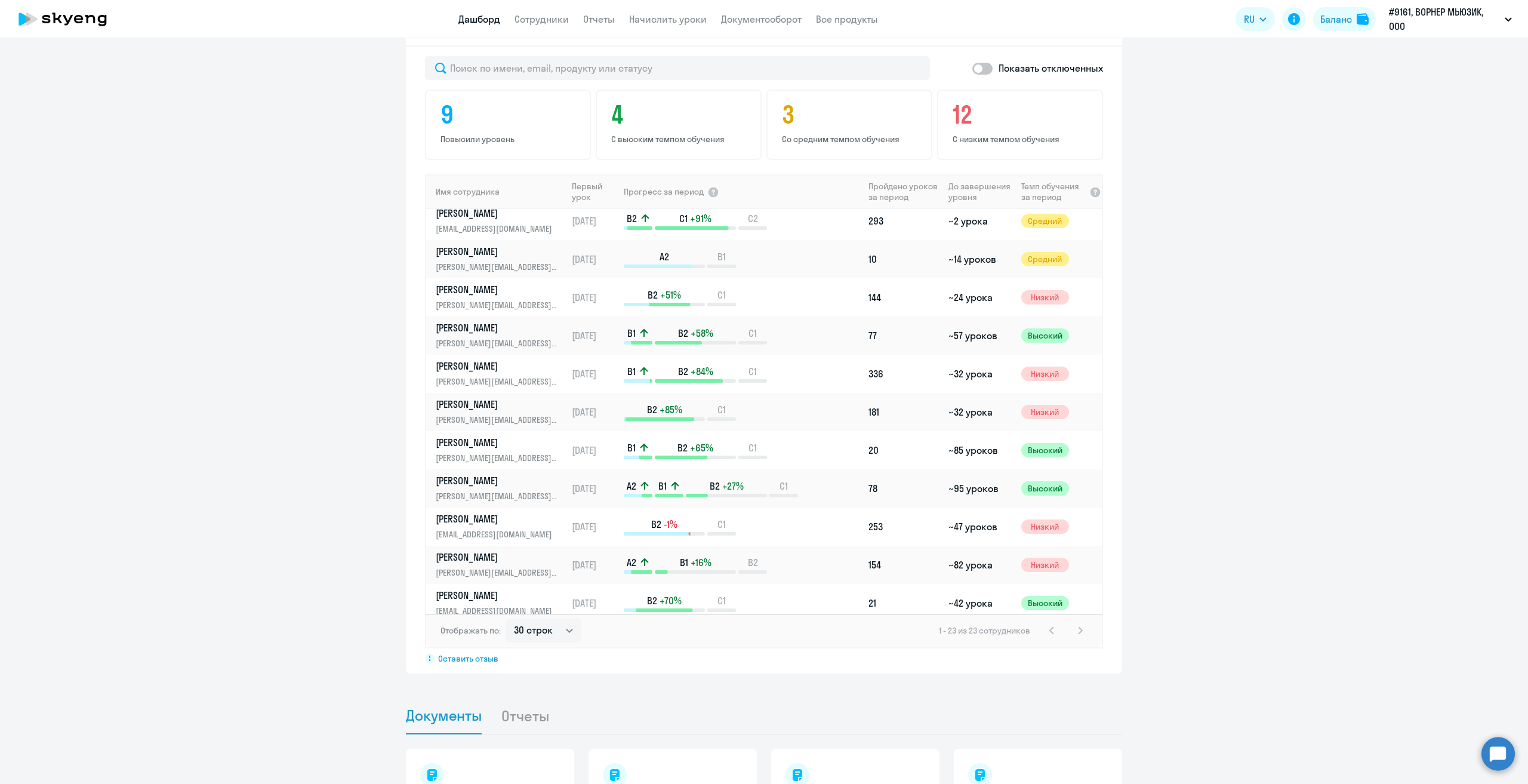
scroll to position [0, 0]
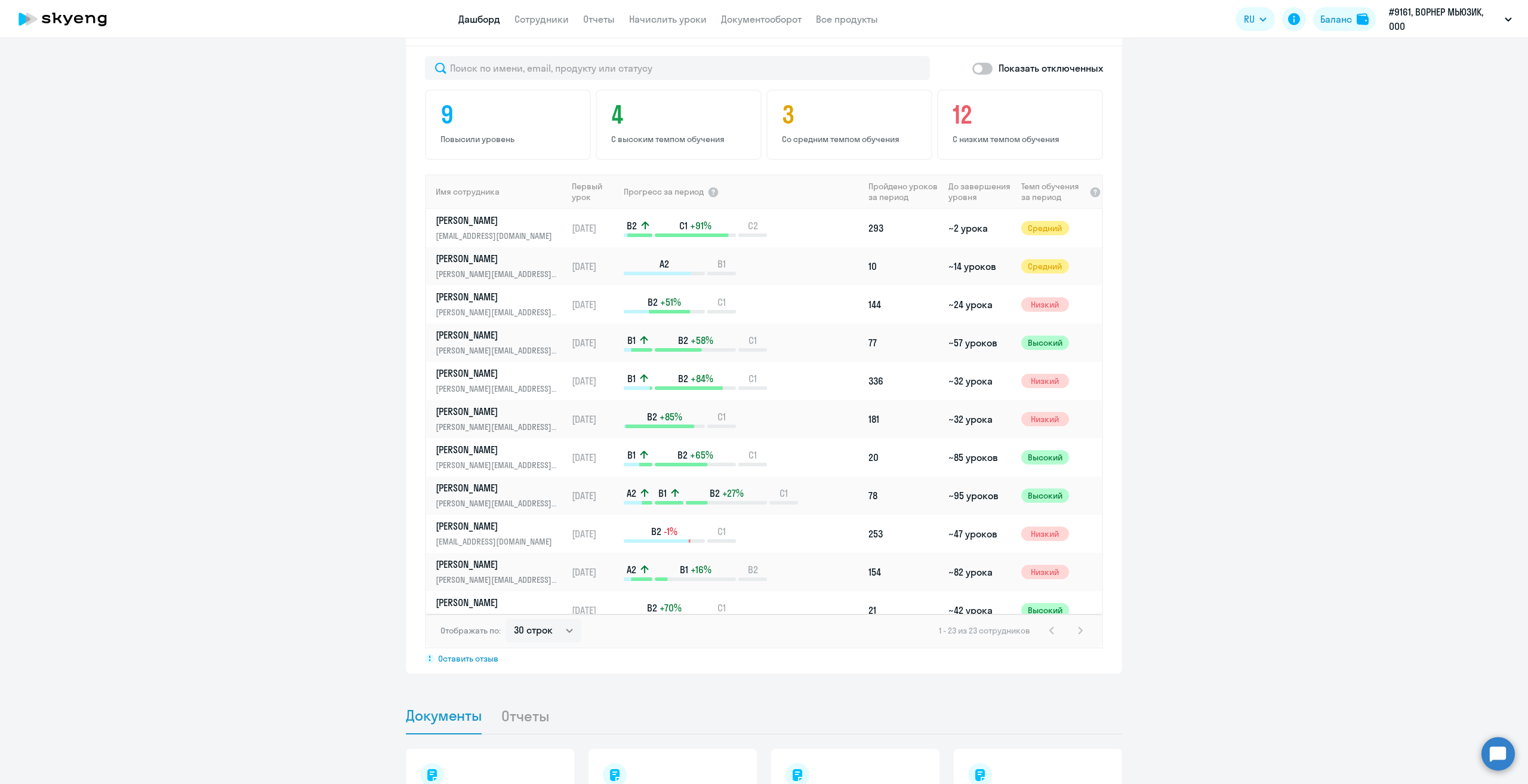
click at [1364, 264] on app-progress-dashboard "Прогресс за: Весь период – [DATE] — [DATE] Как мы считаем Скачать отчет Показат…" at bounding box center [764, 338] width 1528 height 671
drag, startPoint x: 370, startPoint y: 291, endPoint x: 968, endPoint y: 293, distance: 598.0
click at [373, 292] on app-progress-dashboard "Прогресс за: Весь период – [DATE] — [DATE] Как мы считаем Скачать отчет Показат…" at bounding box center [764, 338] width 1528 height 671
click at [1349, 240] on app-progress-dashboard "Прогресс за: Весь период – [DATE] — [DATE] Как мы считаем Скачать отчет Показат…" at bounding box center [764, 338] width 1528 height 671
